Goal: Check status: Check status

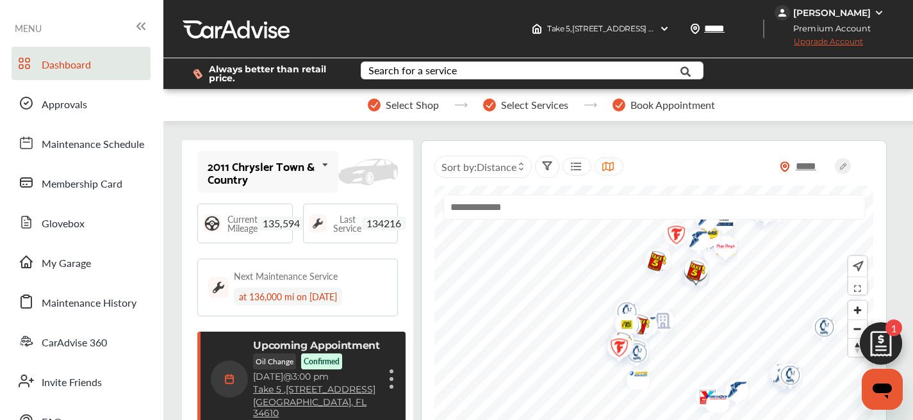
click at [228, 346] on div "Upcoming Appointment Oil Change Confirmed [DATE] 3:00 pm Take 5 , [STREET_ADDRE…" at bounding box center [294, 378] width 166 height 79
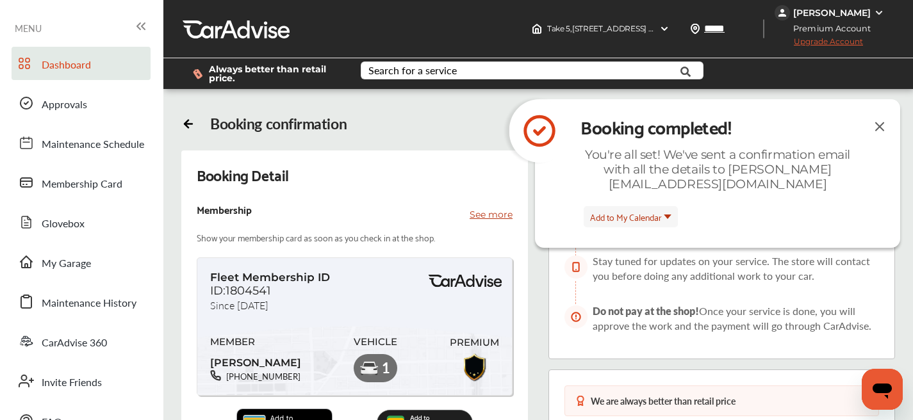
click at [68, 70] on span "Dashboard" at bounding box center [66, 65] width 49 height 17
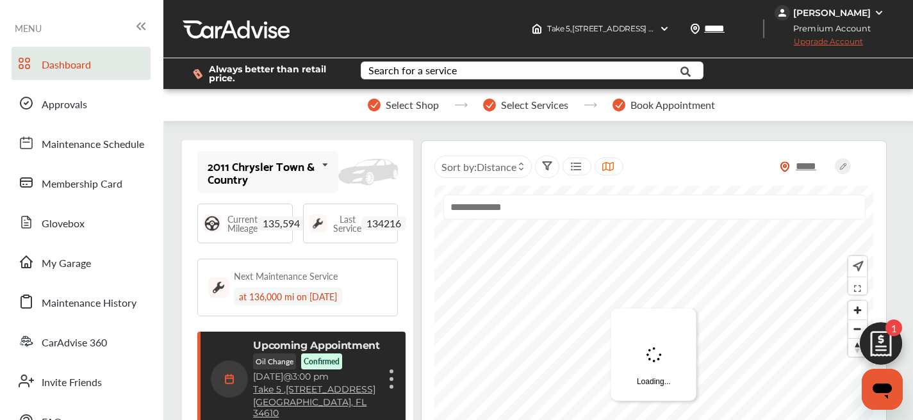
scroll to position [188, 0]
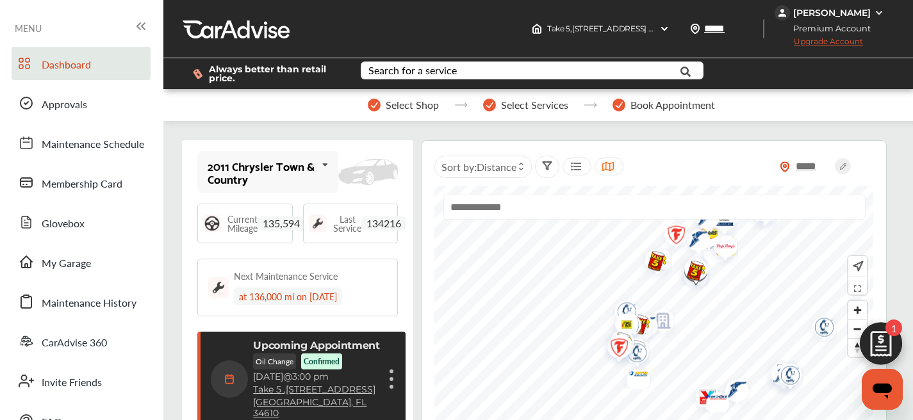
click at [233, 378] on img at bounding box center [229, 379] width 37 height 37
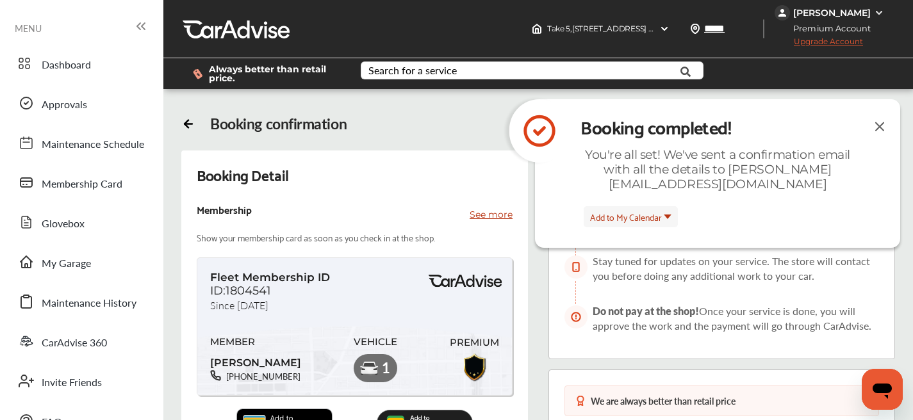
click at [881, 127] on img at bounding box center [879, 126] width 15 height 16
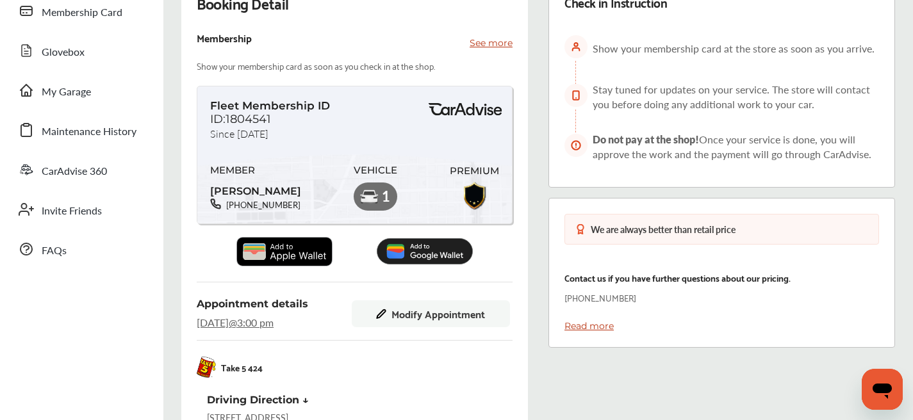
scroll to position [527, 0]
